Goal: Navigation & Orientation: Understand site structure

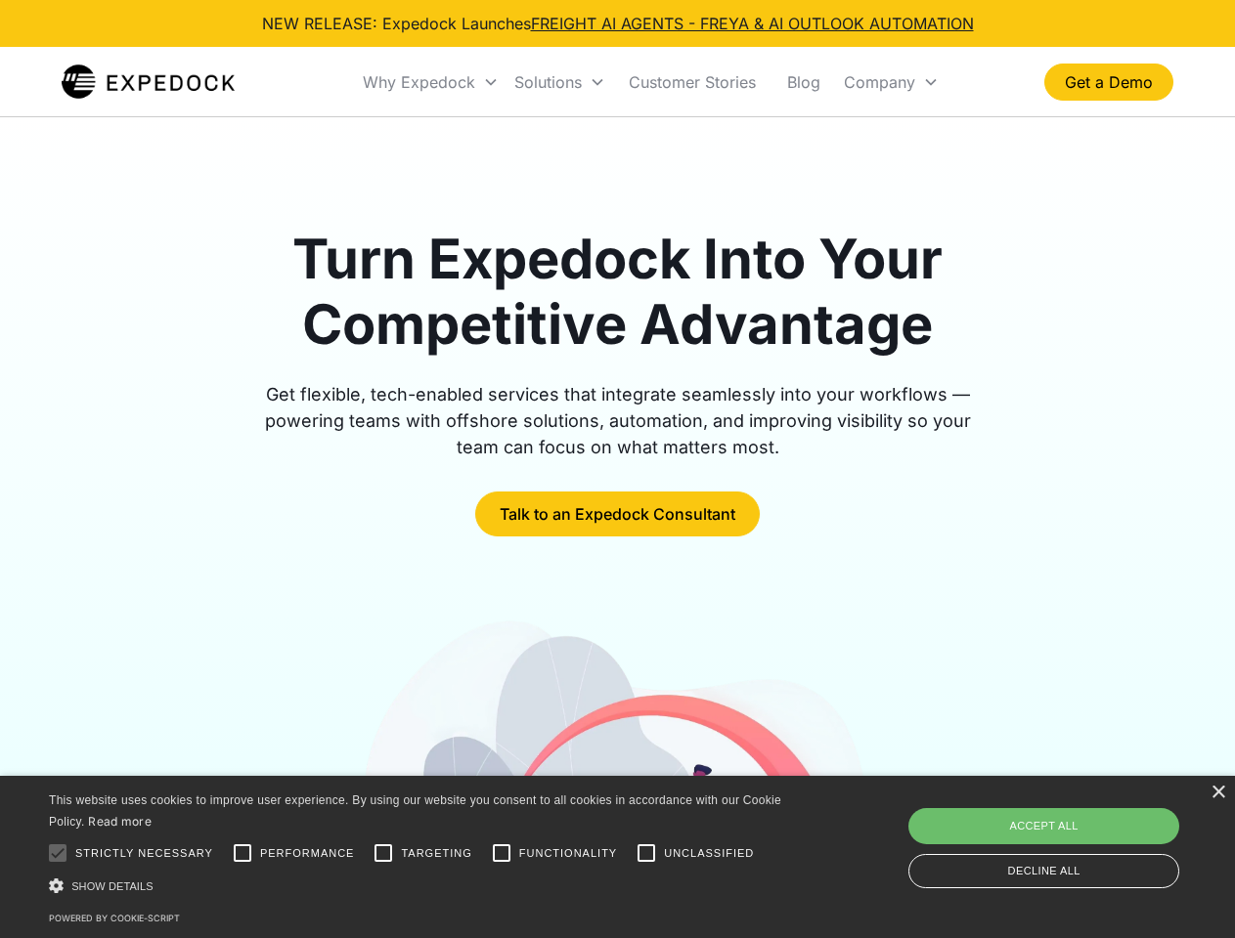
click at [431, 82] on div "Why Expedock" at bounding box center [419, 82] width 112 height 20
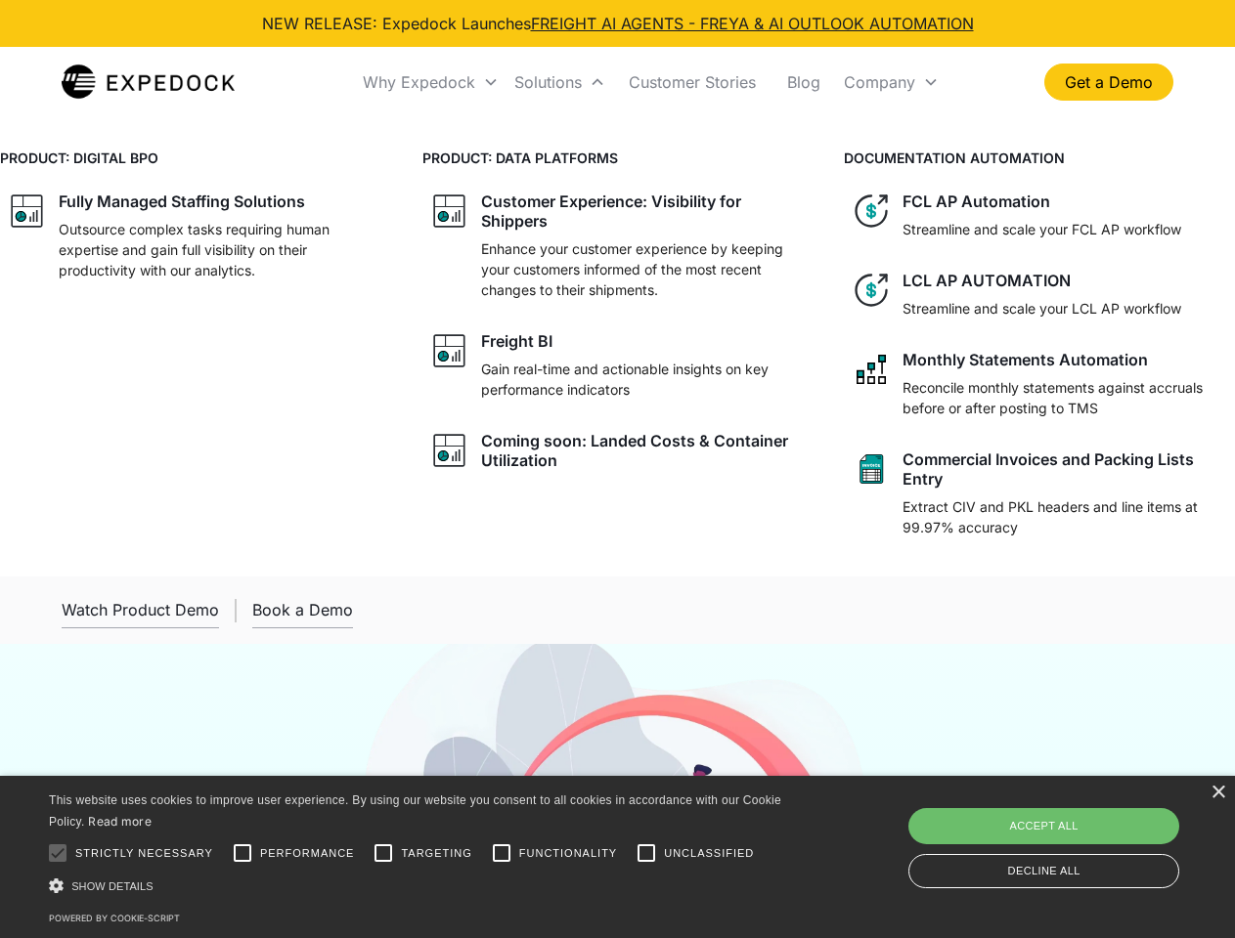
click at [559, 82] on div "Solutions" at bounding box center [547, 82] width 67 height 20
click at [890, 82] on div "Company" at bounding box center [879, 82] width 71 height 20
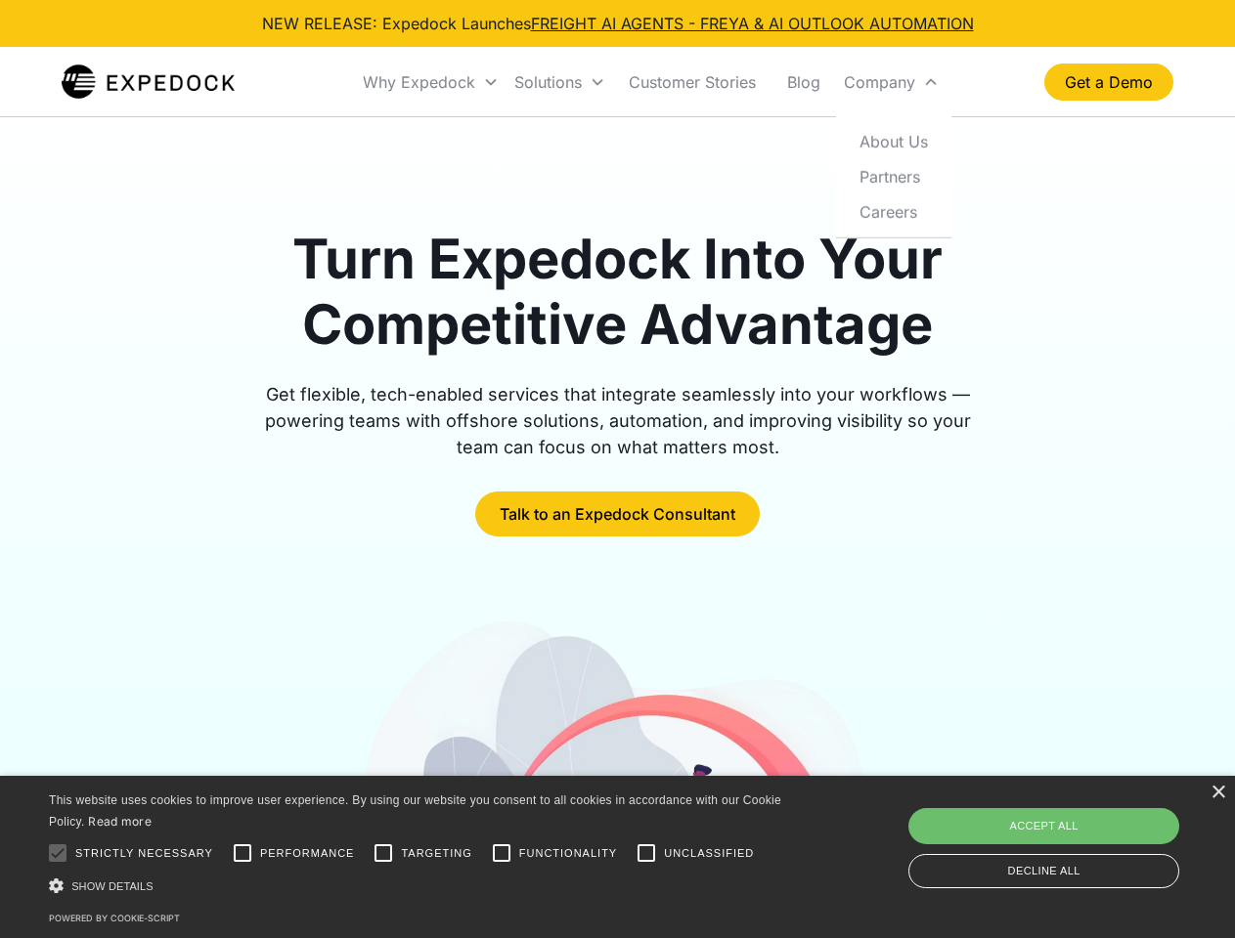
click at [58, 853] on div at bounding box center [57, 853] width 39 height 39
click at [242, 853] on input "Performance" at bounding box center [242, 853] width 39 height 39
checkbox input "true"
click at [383, 853] on input "Targeting" at bounding box center [383, 853] width 39 height 39
checkbox input "true"
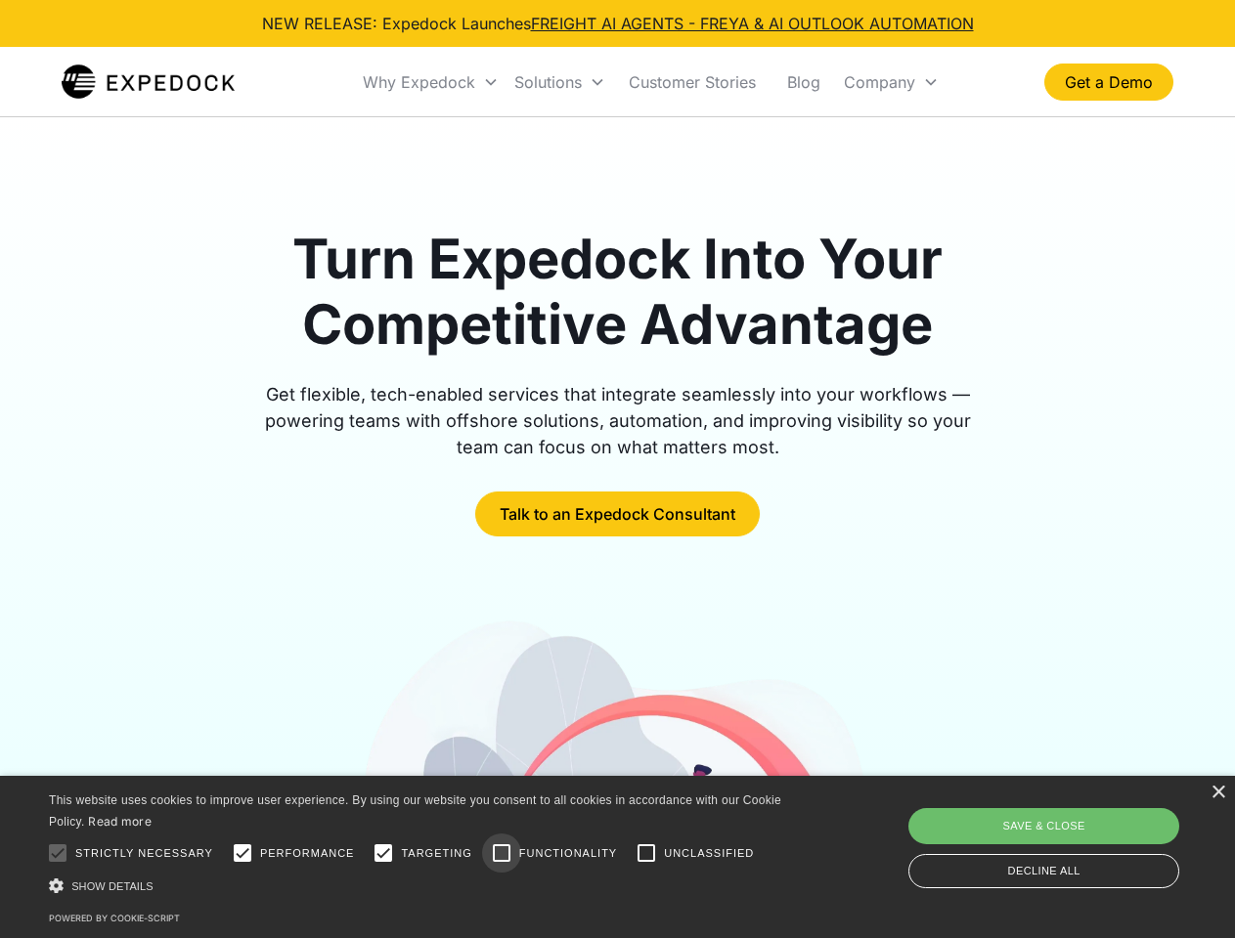
click at [501, 853] on input "Functionality" at bounding box center [501, 853] width 39 height 39
checkbox input "true"
click at [646, 853] on input "Unclassified" at bounding box center [646, 853] width 39 height 39
checkbox input "true"
click at [418, 886] on div "Show details Hide details" at bounding box center [418, 886] width 739 height 21
